Goal: Navigation & Orientation: Find specific page/section

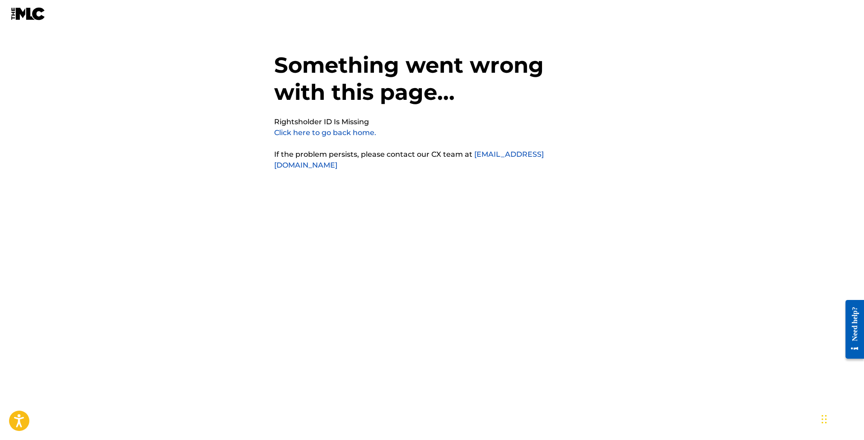
click at [307, 130] on link "Click here to go back home." at bounding box center [325, 132] width 102 height 9
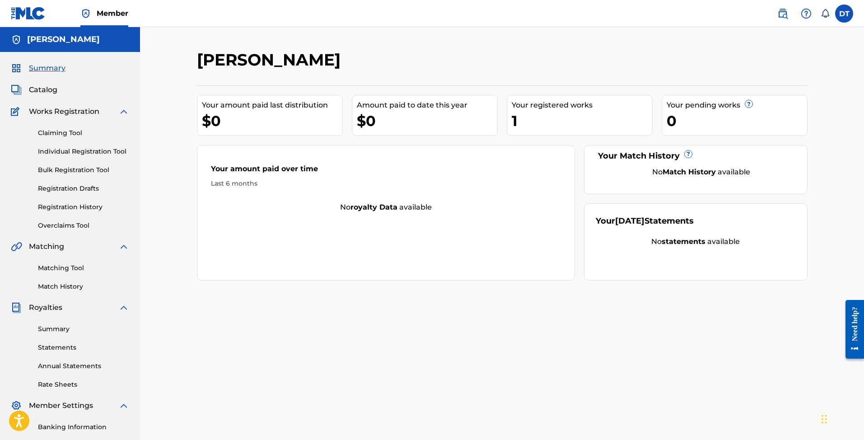
click at [47, 70] on span "Summary" at bounding box center [47, 68] width 37 height 11
click at [70, 137] on link "Claiming Tool" at bounding box center [83, 132] width 91 height 9
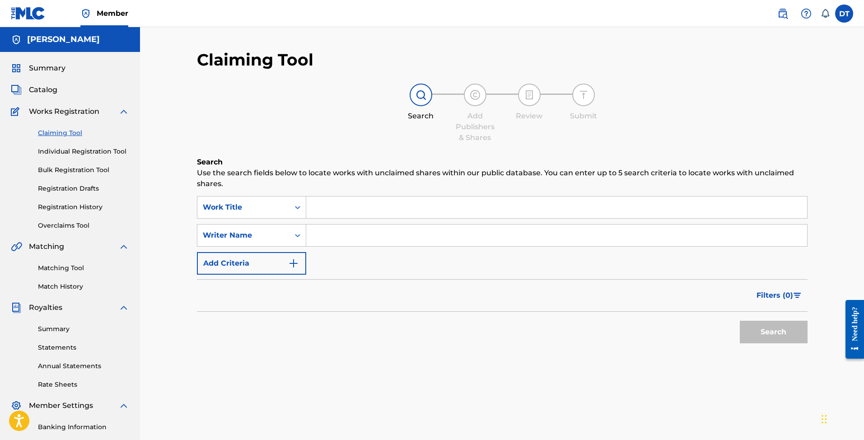
click at [74, 265] on link "Matching Tool" at bounding box center [83, 267] width 91 height 9
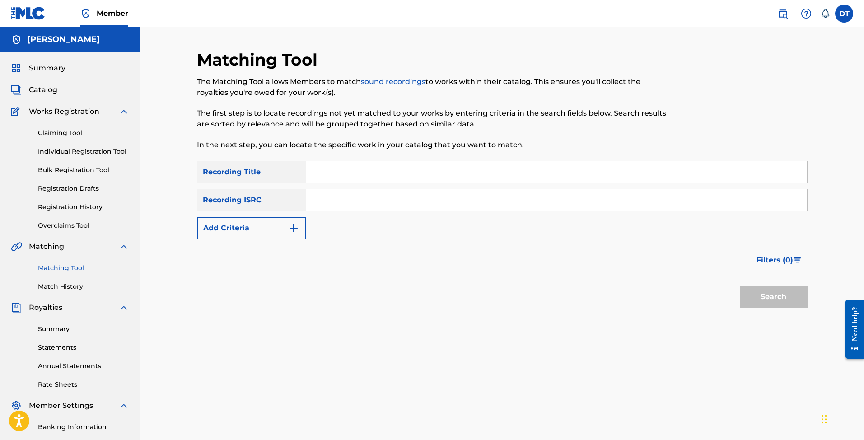
click at [49, 327] on link "Summary" at bounding box center [83, 328] width 91 height 9
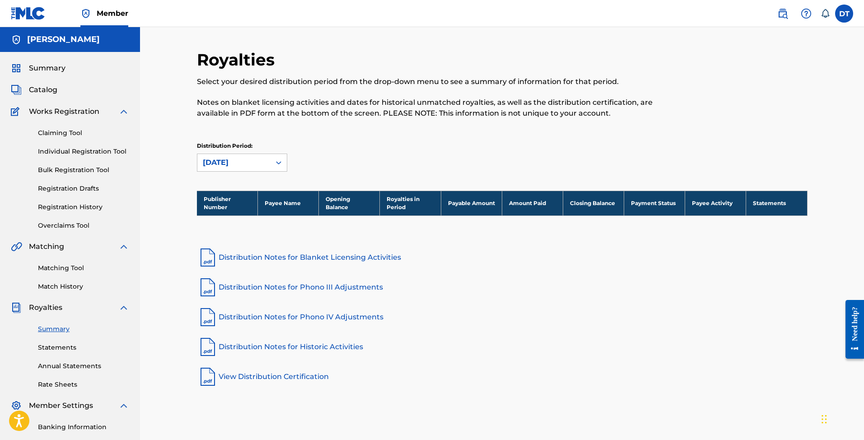
click at [28, 12] on img at bounding box center [28, 13] width 35 height 13
